Goal: Task Accomplishment & Management: Manage account settings

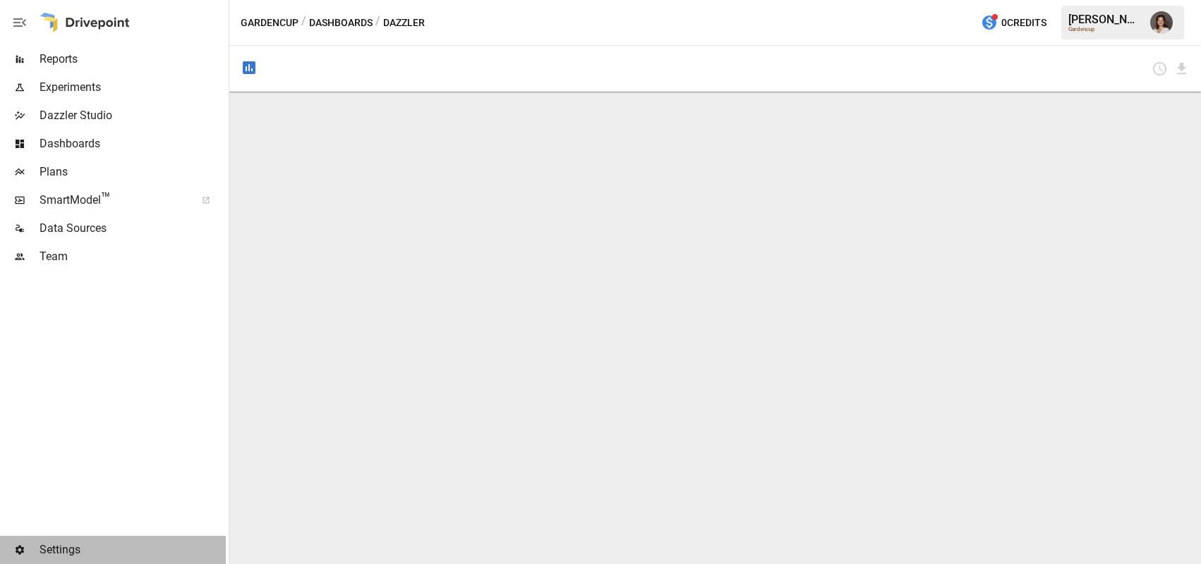
click at [54, 551] on span "Settings" at bounding box center [133, 550] width 186 height 17
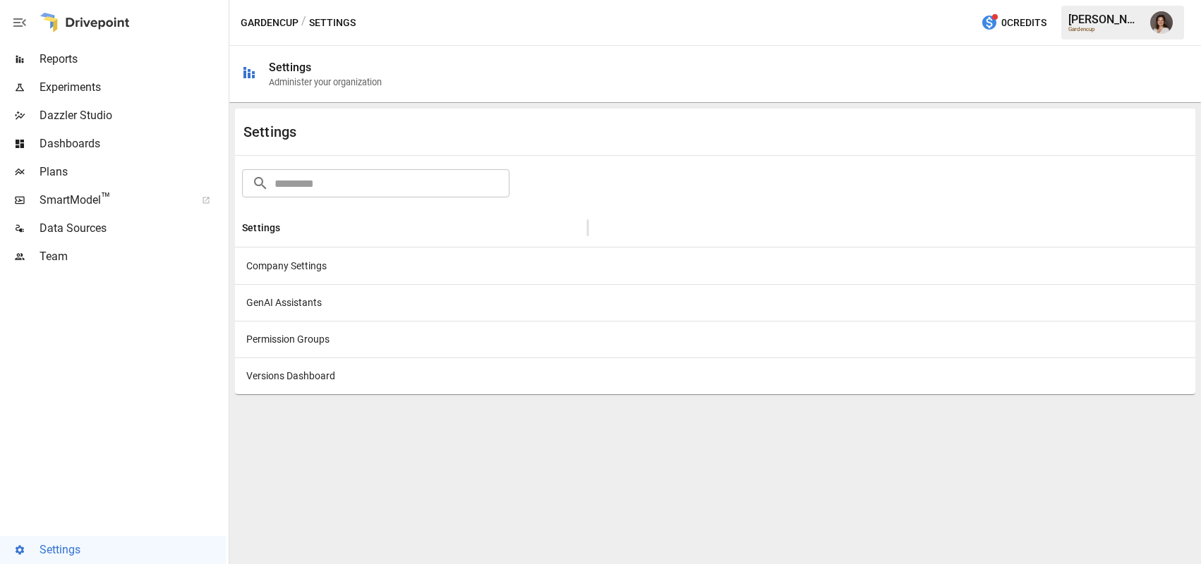
click at [653, 259] on div at bounding box center [891, 266] width 607 height 37
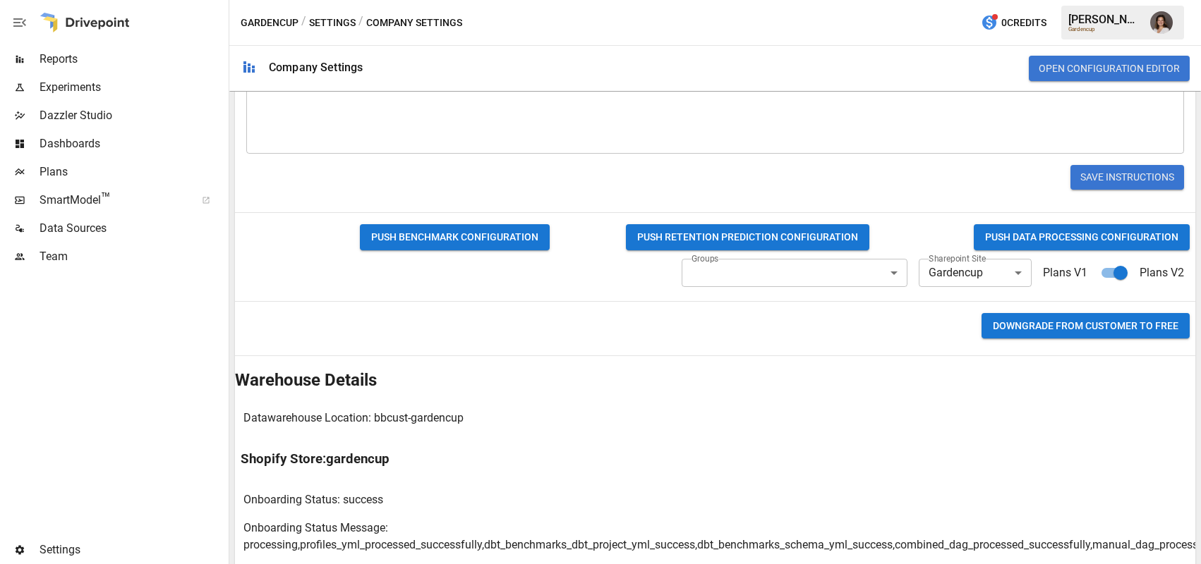
scroll to position [725, 0]
click at [1024, 327] on button "Downgrade from CUSTOMER to FREE" at bounding box center [1085, 326] width 208 height 26
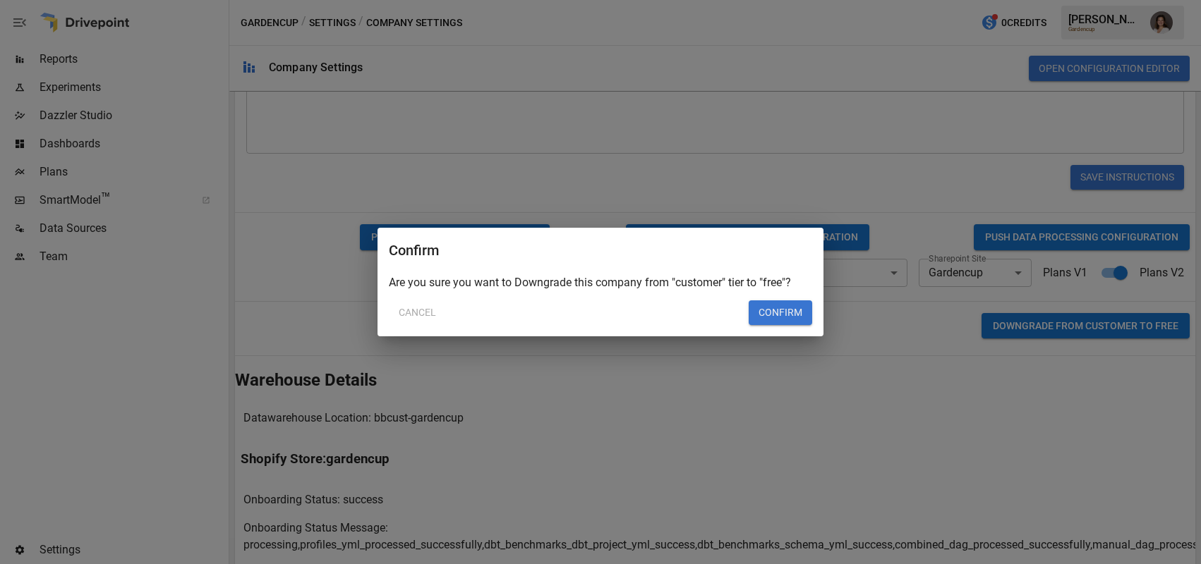
click at [783, 317] on button "Confirm" at bounding box center [781, 313] width 64 height 25
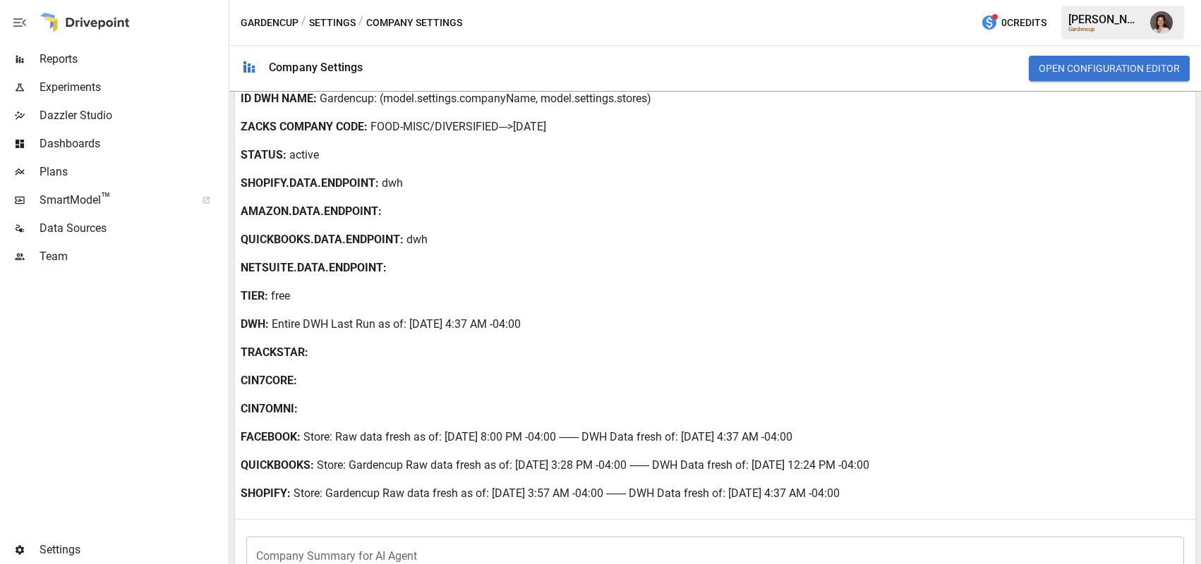
scroll to position [0, 0]
